Goal: Find specific page/section: Find specific page/section

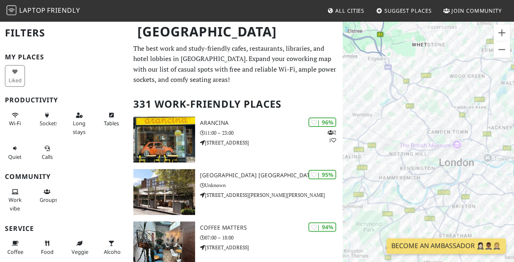
drag, startPoint x: 414, startPoint y: 153, endPoint x: 355, endPoint y: 86, distance: 89.5
click at [355, 86] on div at bounding box center [428, 151] width 171 height 262
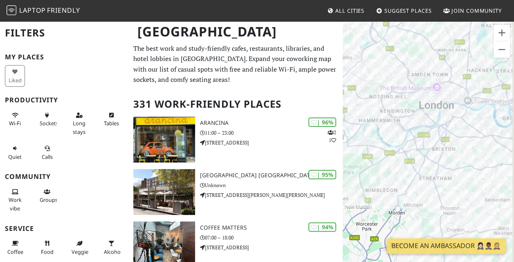
drag, startPoint x: 370, startPoint y: 115, endPoint x: 349, endPoint y: 54, distance: 64.8
click at [349, 54] on div at bounding box center [428, 151] width 171 height 262
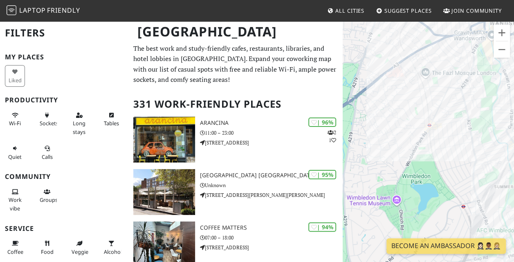
drag, startPoint x: 408, startPoint y: 85, endPoint x: 520, endPoint y: 99, distance: 112.8
click at [513, 99] on html "Laptop Friendly All Cities Suggest Places Join Community [GEOGRAPHIC_DATA] Filt…" at bounding box center [257, 131] width 514 height 262
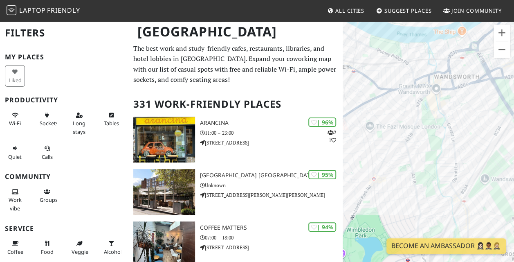
drag, startPoint x: 492, startPoint y: 117, endPoint x: 422, endPoint y: 182, distance: 96.0
click at [422, 182] on div at bounding box center [428, 151] width 171 height 262
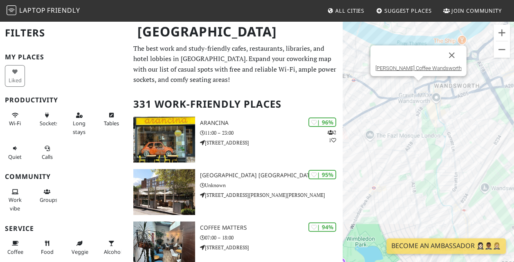
click at [415, 82] on div "[PERSON_NAME] Coffee Wandsworth" at bounding box center [428, 151] width 171 height 262
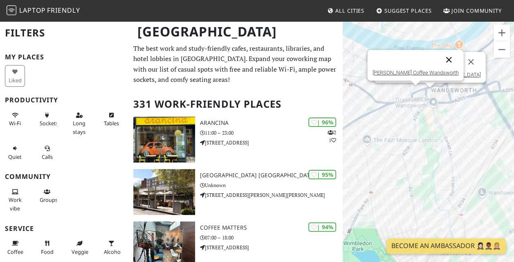
click at [439, 58] on button "Close" at bounding box center [449, 60] width 20 height 20
click at [411, 89] on div "[PERSON_NAME] Coffee Wandsworth" at bounding box center [428, 151] width 171 height 262
click at [413, 70] on link "[PERSON_NAME] Coffee Wandsworth" at bounding box center [415, 72] width 86 height 6
